Goal: Communication & Community: Answer question/provide support

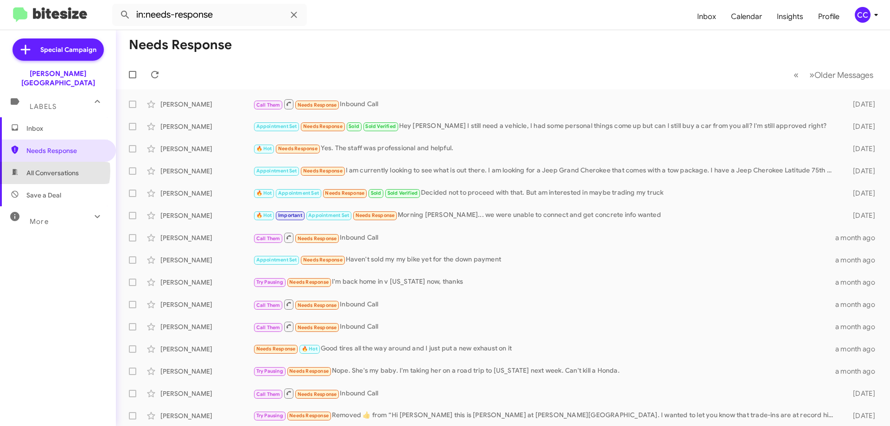
click at [46, 168] on span "All Conversations" at bounding box center [52, 172] width 52 height 9
type input "in:all-conversations"
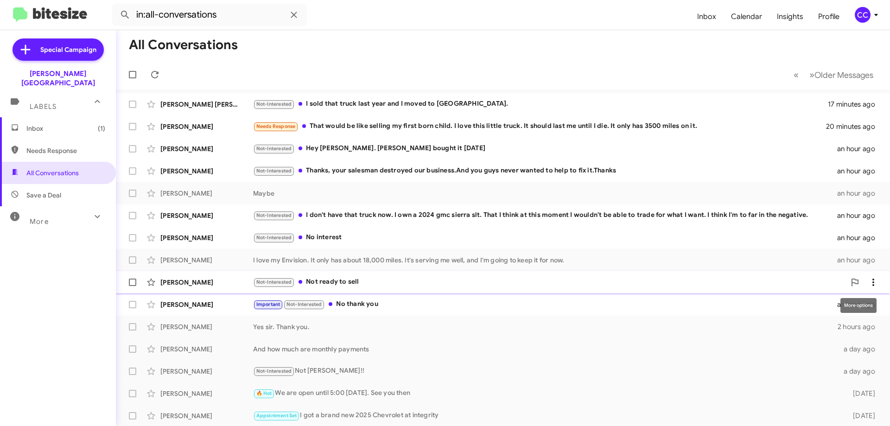
click at [864, 275] on button at bounding box center [873, 282] width 19 height 19
click at [812, 305] on span "Mark as read" at bounding box center [792, 306] width 39 height 22
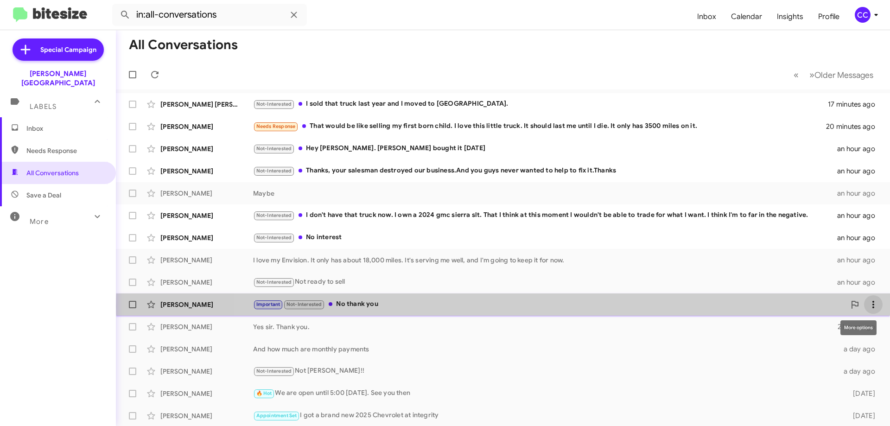
click at [867, 306] on icon at bounding box center [872, 304] width 11 height 11
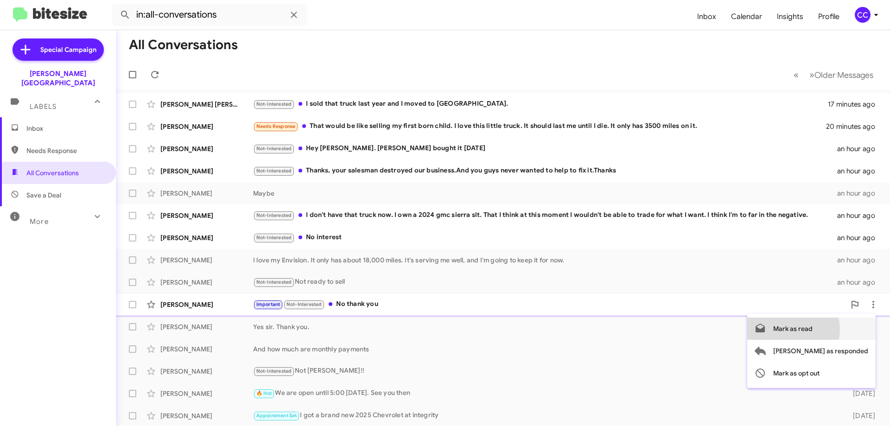
click at [812, 329] on span "Mark as read" at bounding box center [792, 328] width 39 height 22
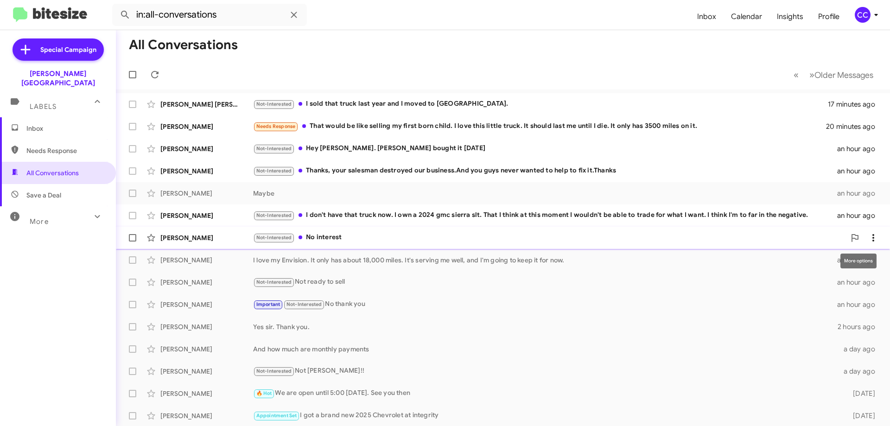
click at [867, 242] on icon at bounding box center [872, 237] width 11 height 11
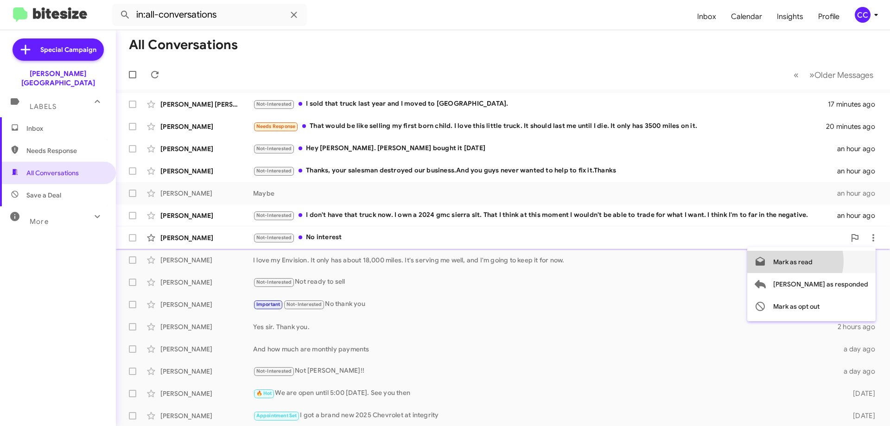
click at [812, 261] on span "Mark as read" at bounding box center [792, 262] width 39 height 22
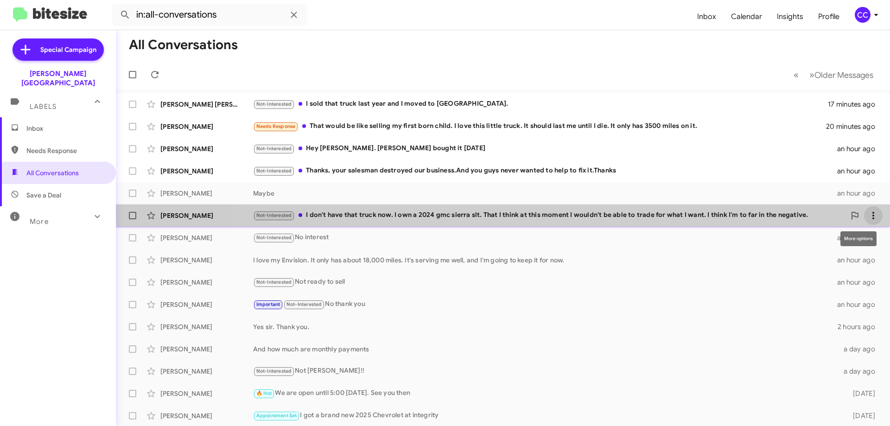
click at [869, 213] on icon at bounding box center [872, 215] width 11 height 11
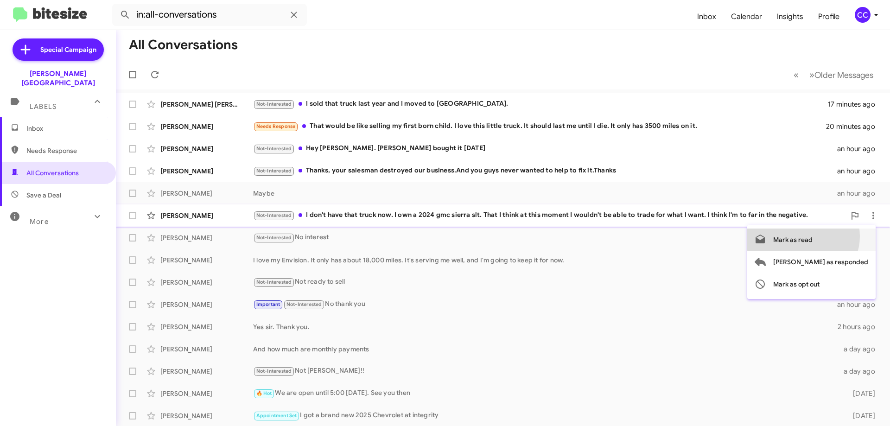
click at [812, 236] on span "Mark as read" at bounding box center [792, 239] width 39 height 22
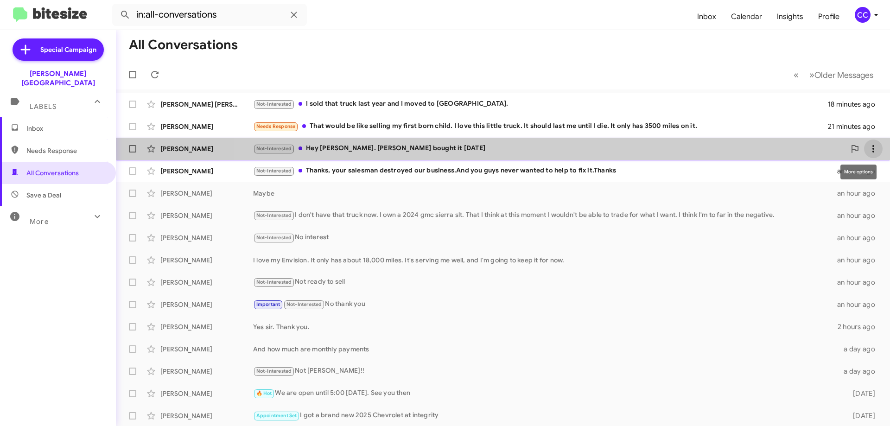
click at [867, 144] on icon at bounding box center [872, 148] width 11 height 11
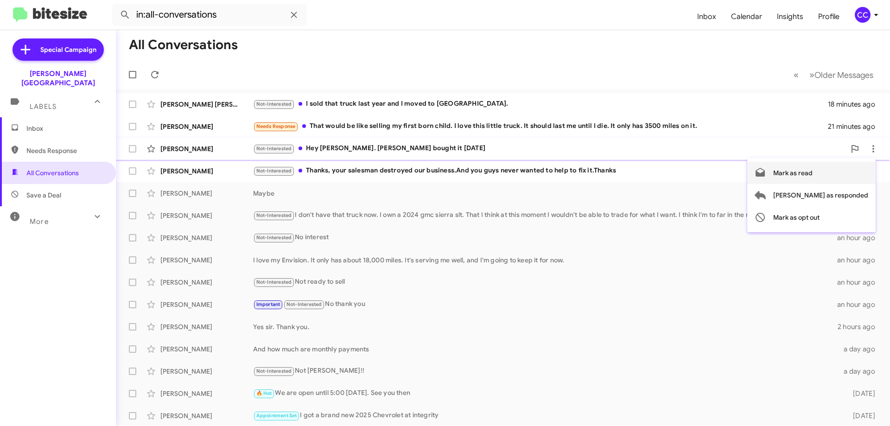
click at [812, 173] on span "Mark as read" at bounding box center [792, 173] width 39 height 22
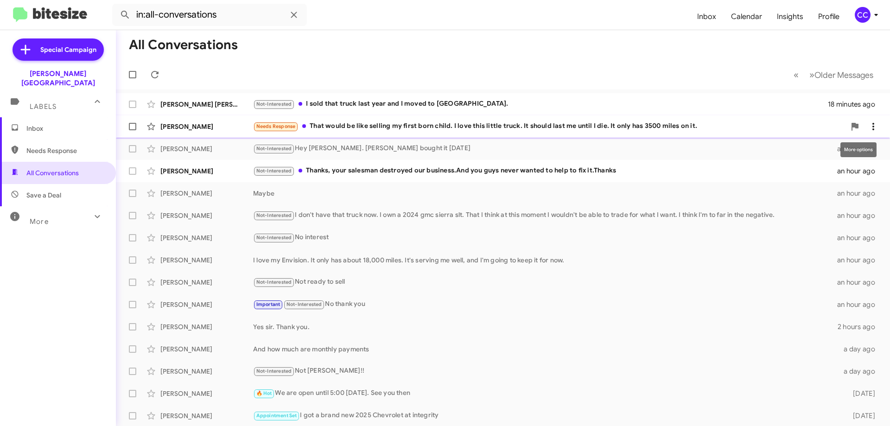
click at [864, 127] on span at bounding box center [873, 126] width 19 height 11
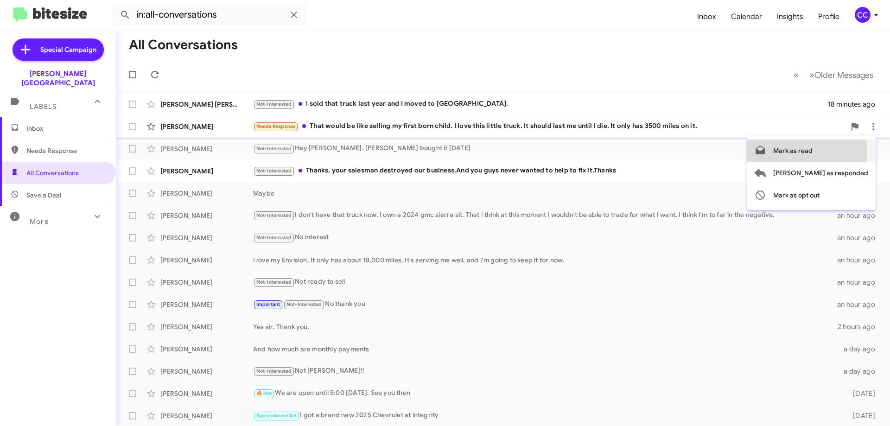
click at [812, 151] on span "Mark as read" at bounding box center [792, 150] width 39 height 22
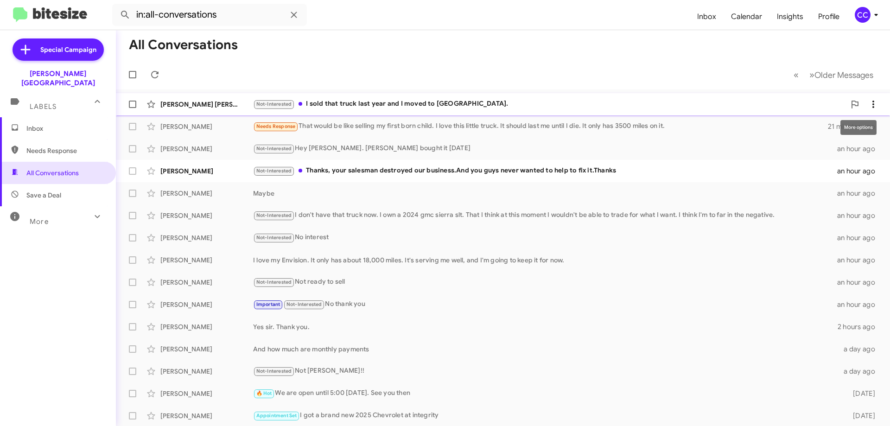
click at [867, 102] on icon at bounding box center [872, 104] width 11 height 11
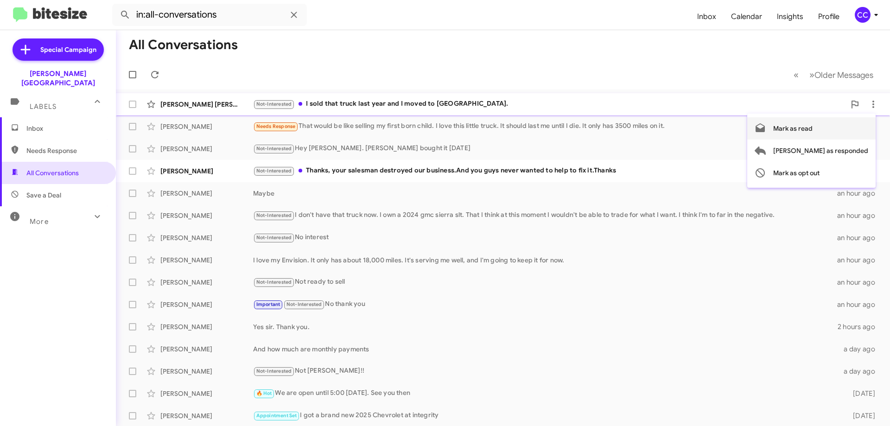
click at [812, 126] on span "Mark as read" at bounding box center [792, 128] width 39 height 22
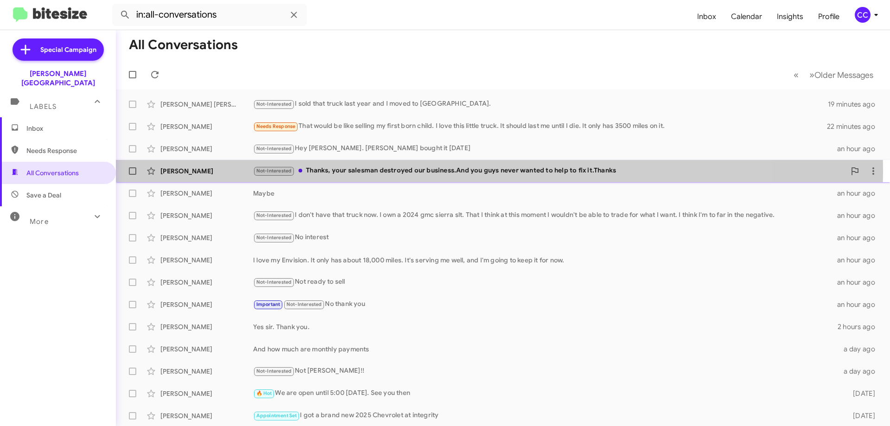
click at [180, 170] on div "[PERSON_NAME]" at bounding box center [206, 170] width 93 height 9
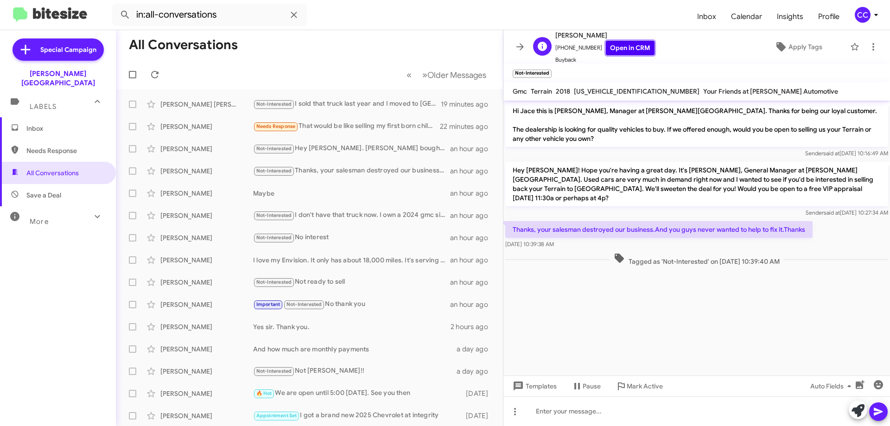
click at [625, 45] on link "Open in CRM" at bounding box center [630, 48] width 49 height 14
click at [868, 44] on icon at bounding box center [872, 46] width 11 height 11
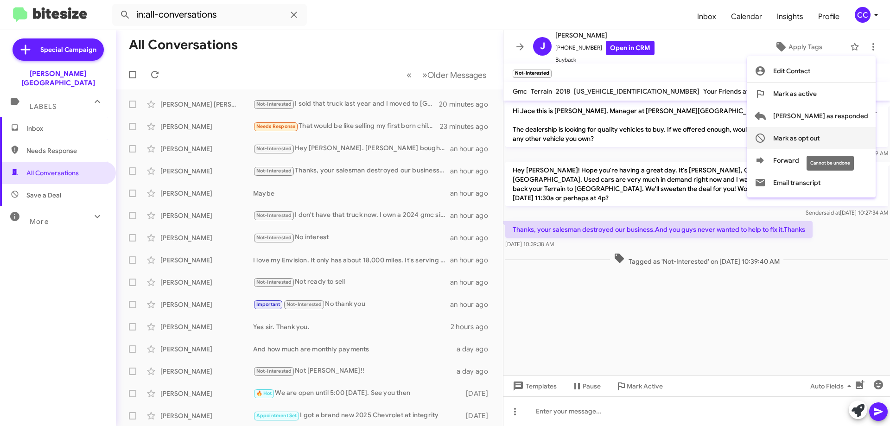
click at [819, 136] on span "Mark as opt out" at bounding box center [796, 138] width 46 height 22
